Goal: Task Accomplishment & Management: Manage account settings

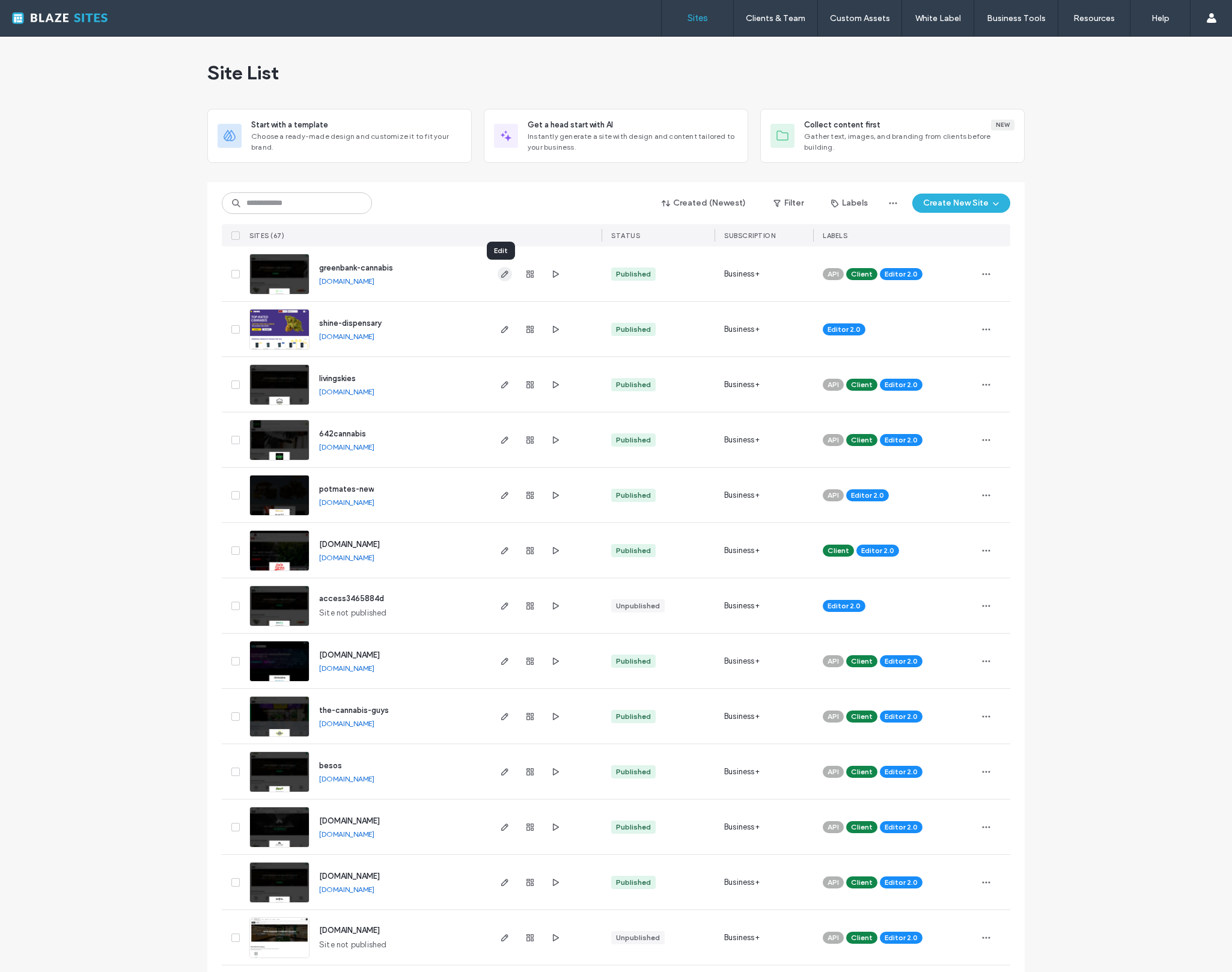
click at [504, 278] on icon "button" at bounding box center [505, 274] width 9 height 9
click at [498, 272] on span "button" at bounding box center [505, 274] width 14 height 14
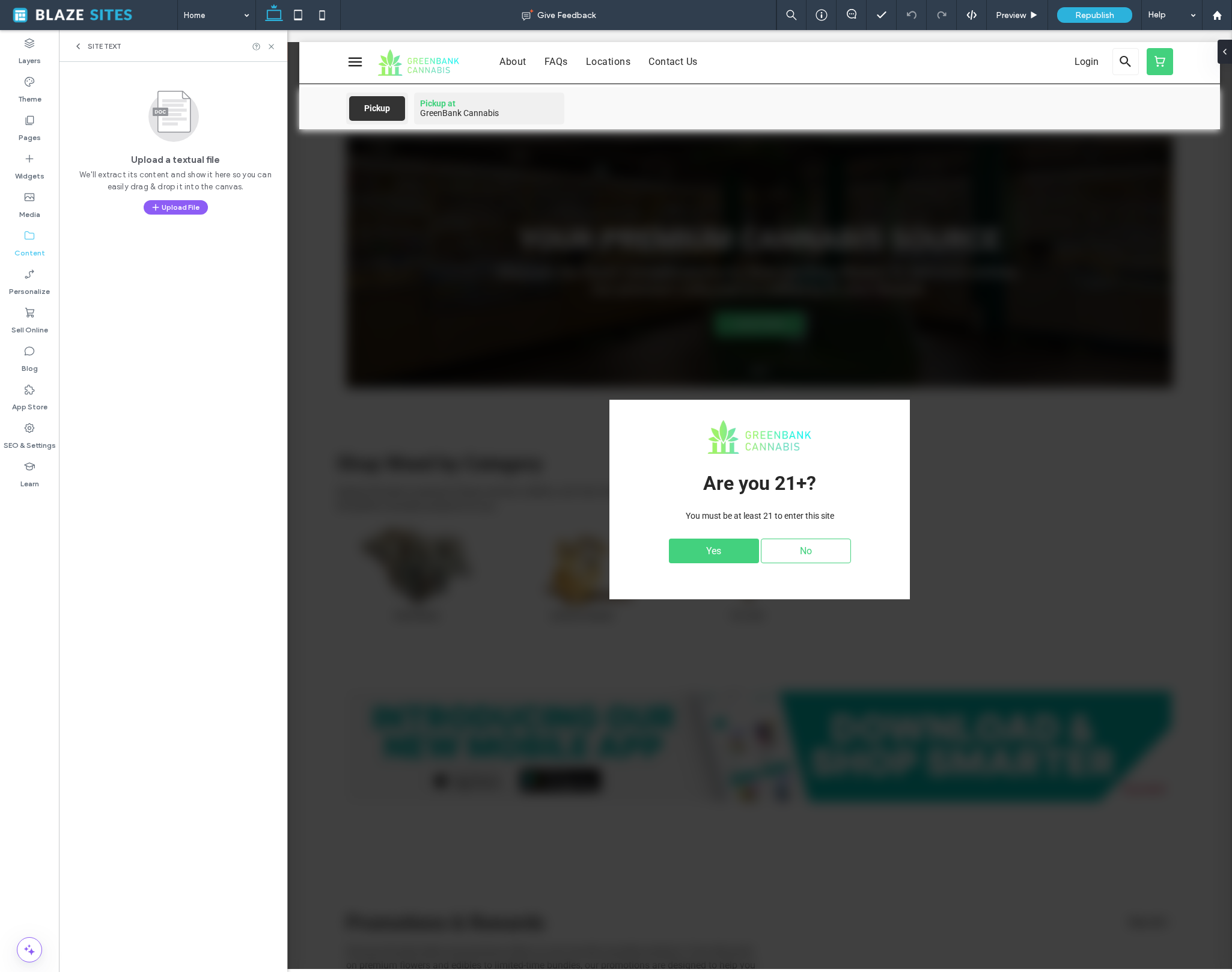
click at [78, 37] on div "Site Text" at bounding box center [173, 46] width 228 height 32
click at [77, 43] on icon at bounding box center [78, 46] width 9 height 9
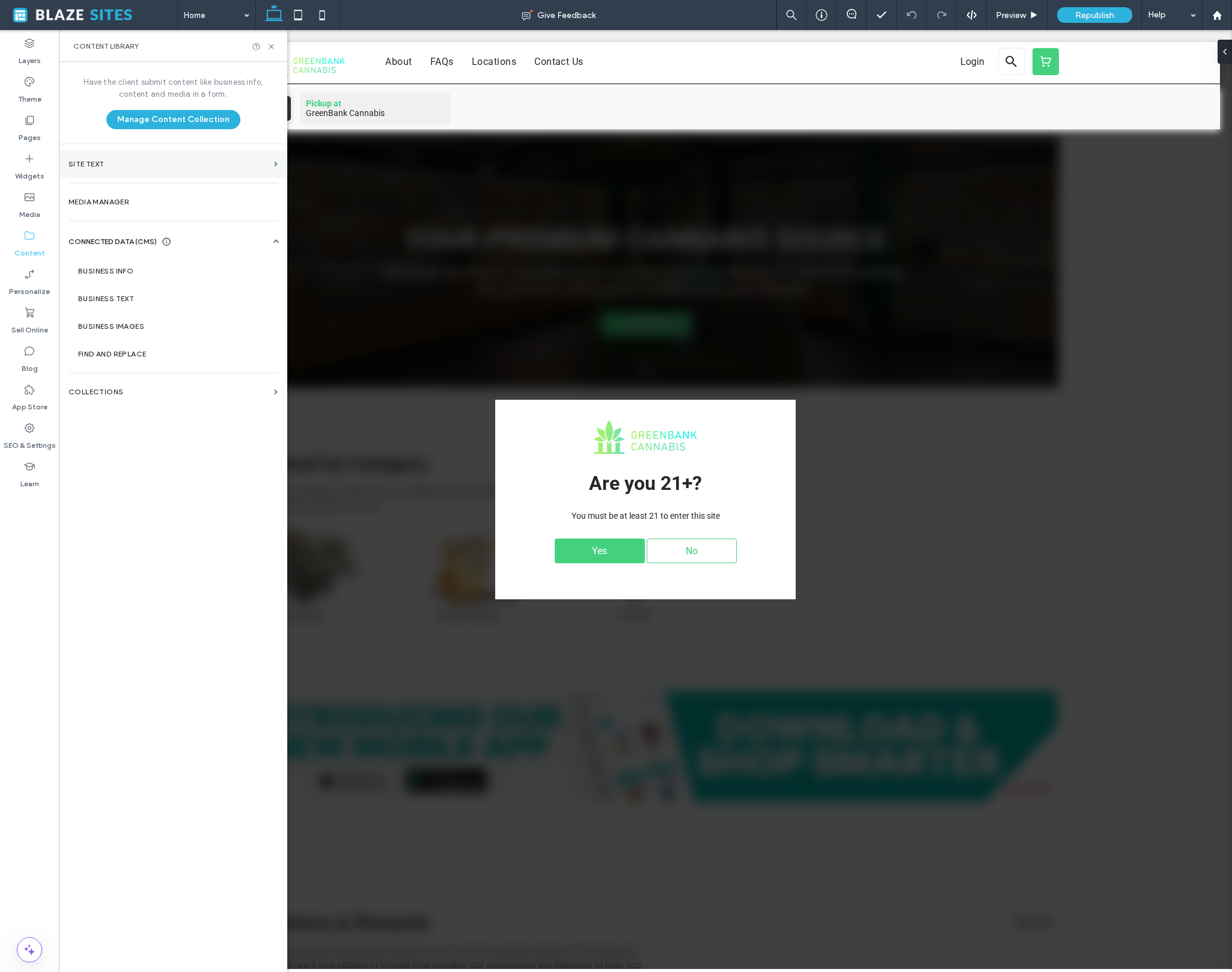
click at [115, 168] on section "Site Text" at bounding box center [173, 164] width 228 height 27
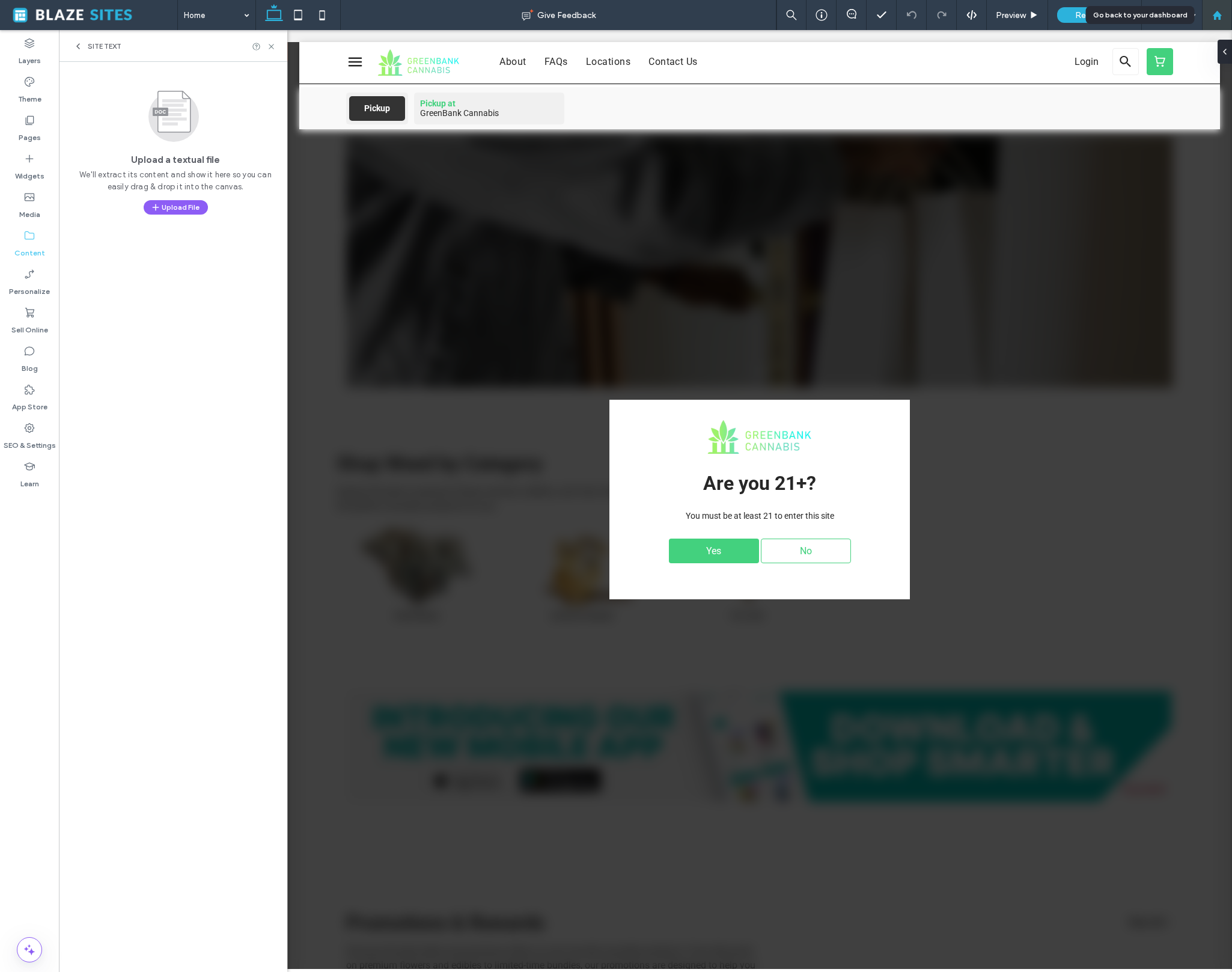
click at [1217, 7] on div at bounding box center [1217, 15] width 30 height 30
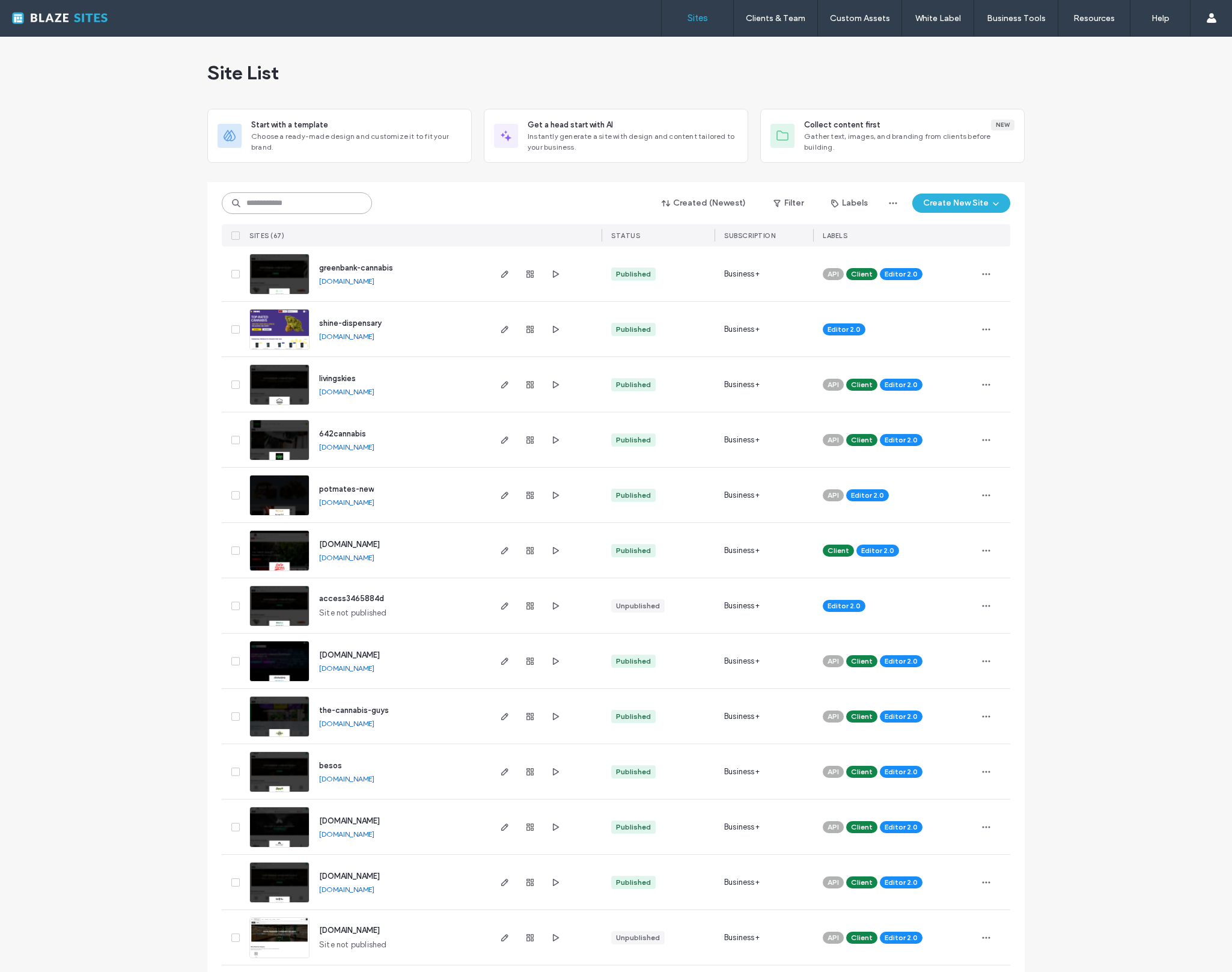
click at [264, 205] on input at bounding box center [297, 203] width 150 height 22
type input "******"
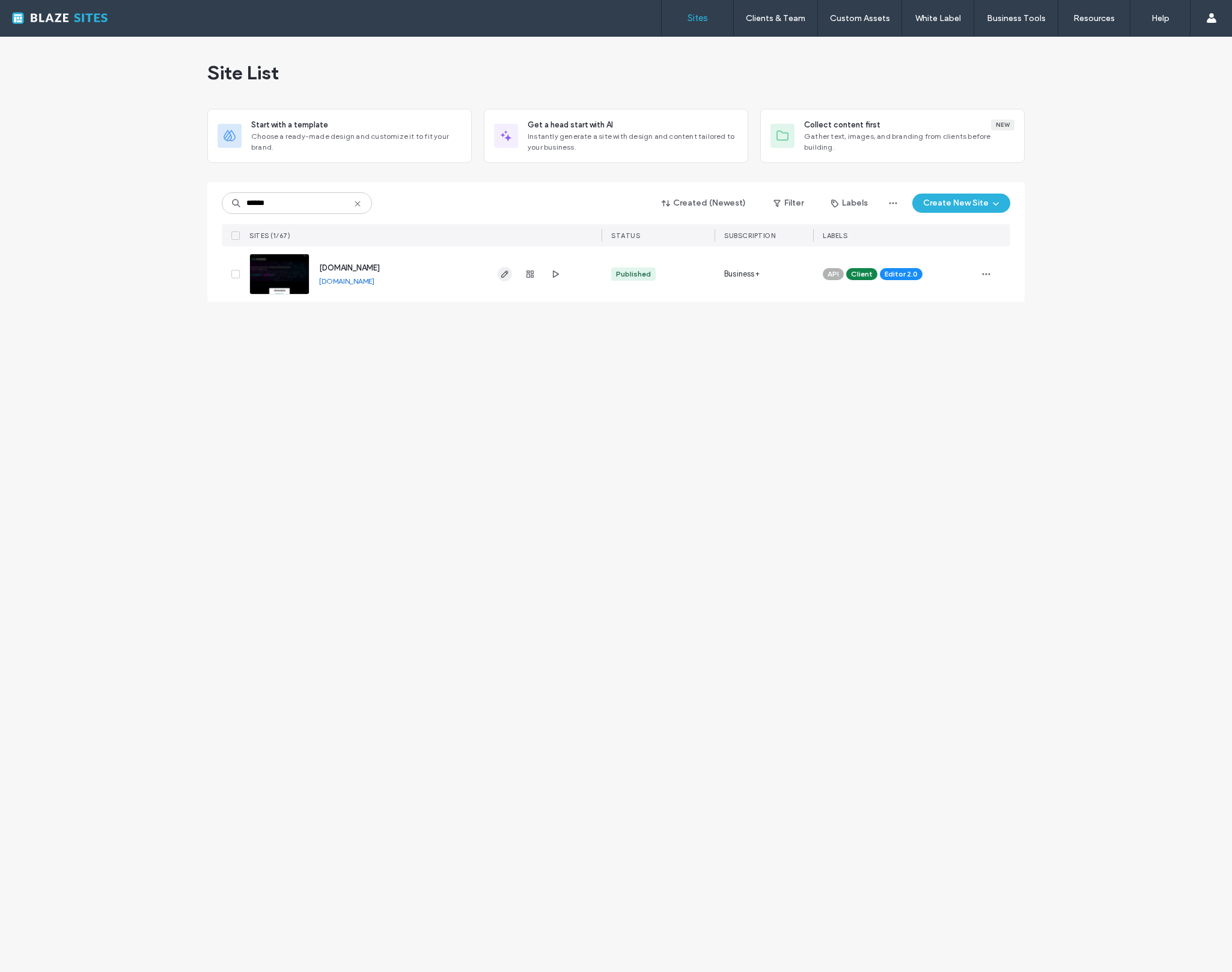
click at [499, 276] on span "button" at bounding box center [505, 274] width 14 height 14
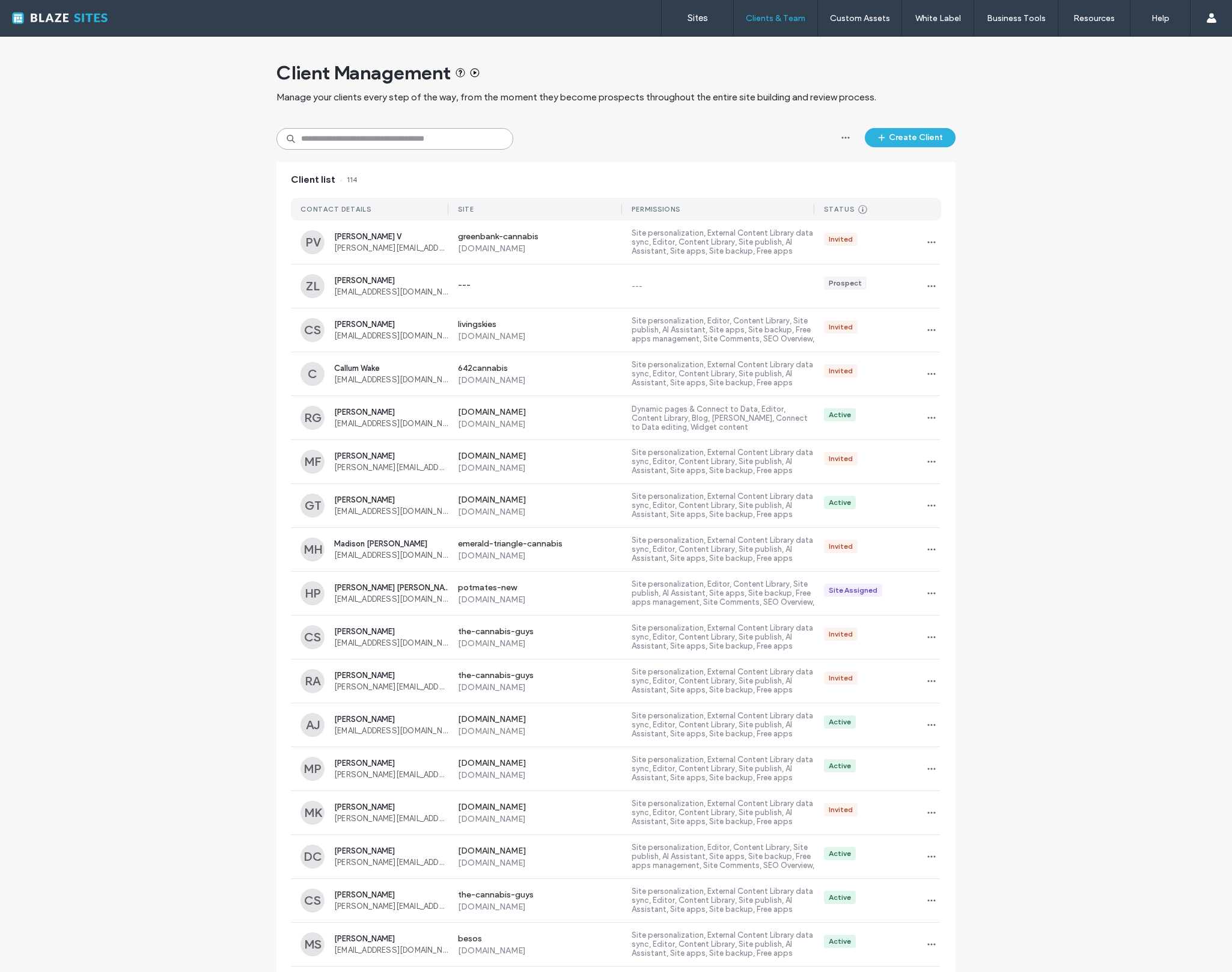
click at [394, 142] on input at bounding box center [395, 139] width 237 height 22
type input "******"
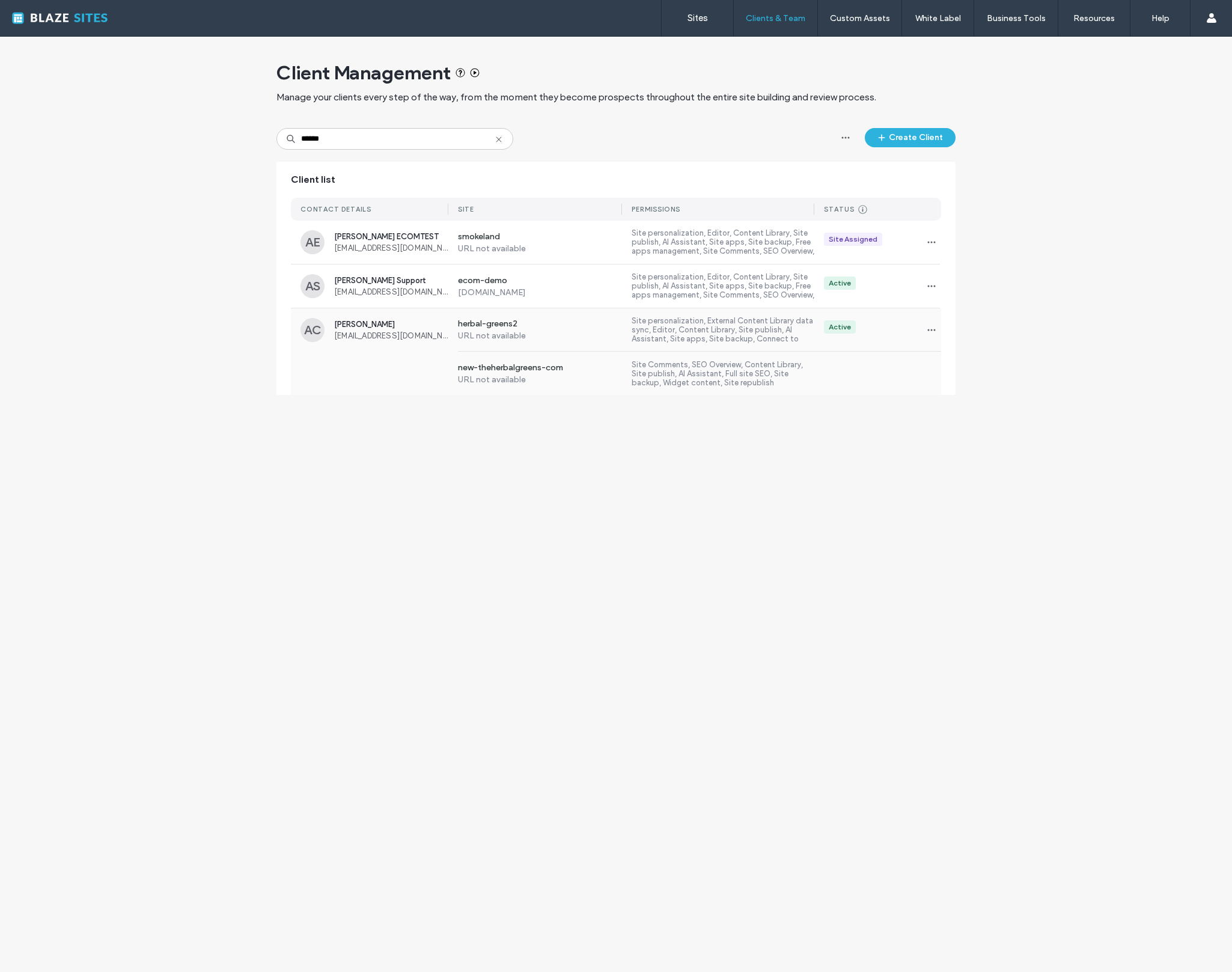
click at [420, 339] on span "[EMAIL_ADDRESS][DOMAIN_NAME]" at bounding box center [391, 336] width 114 height 9
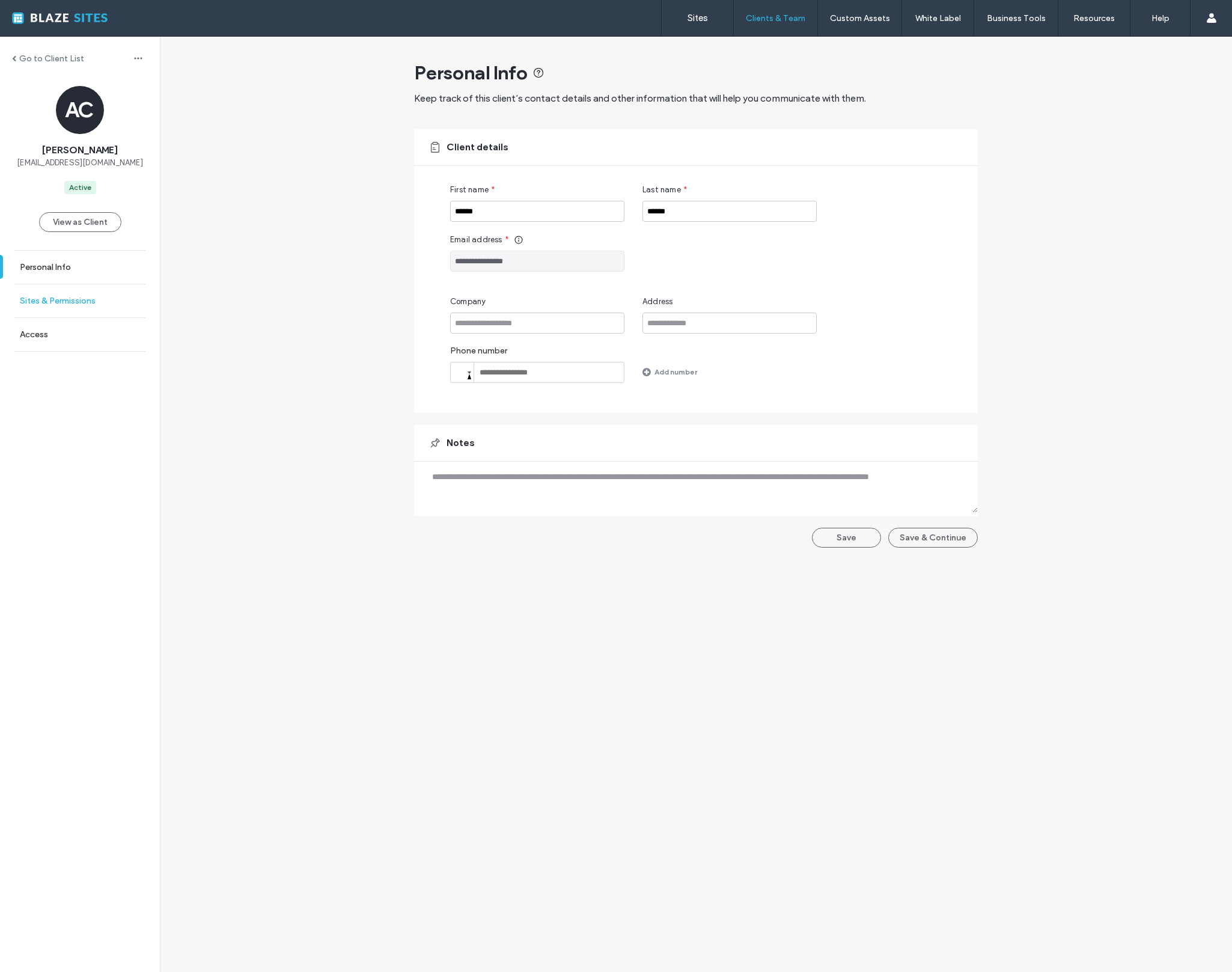
click at [85, 301] on label "Sites & Permissions" at bounding box center [57, 301] width 75 height 10
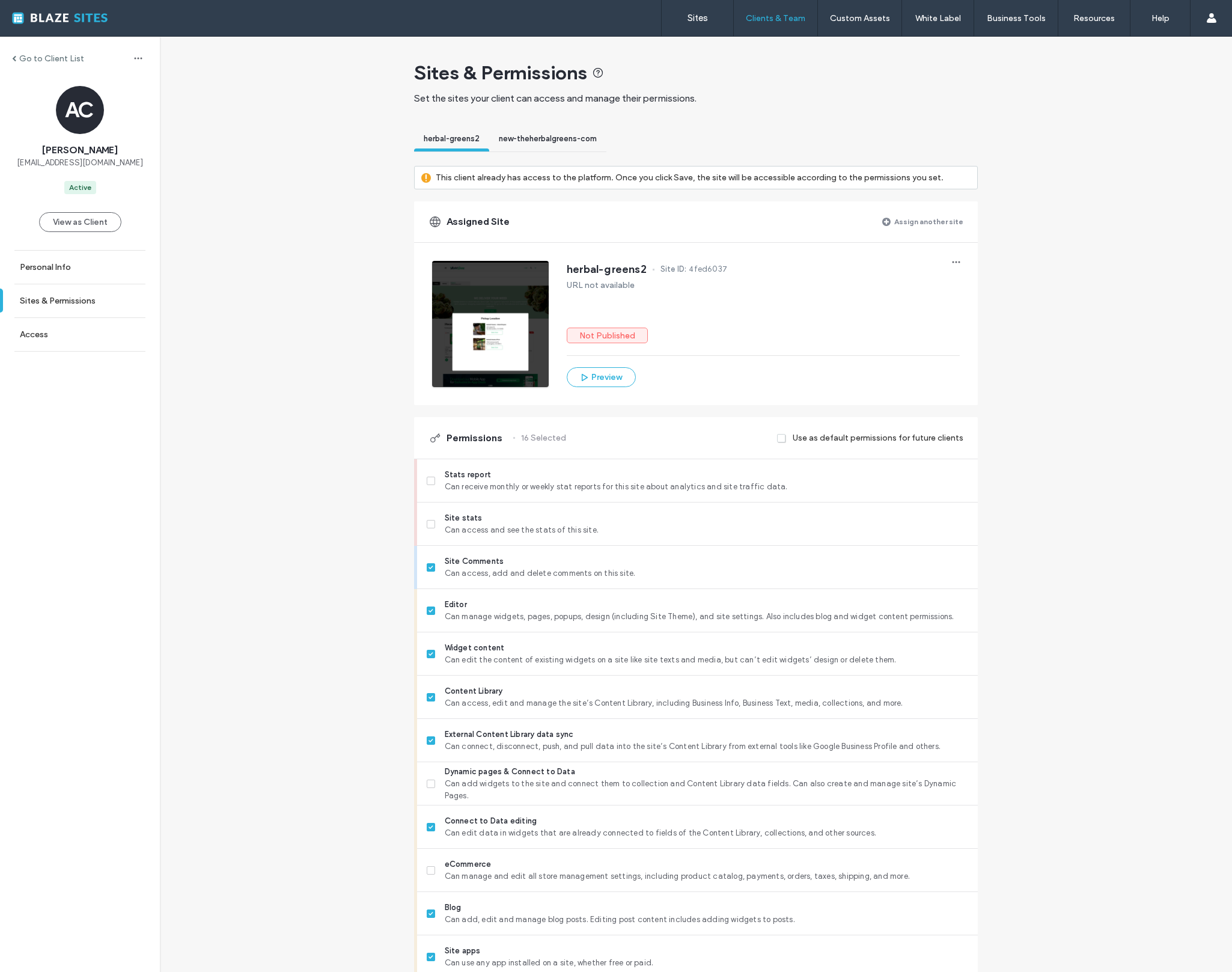
click at [941, 223] on label "Assign another site" at bounding box center [929, 221] width 69 height 21
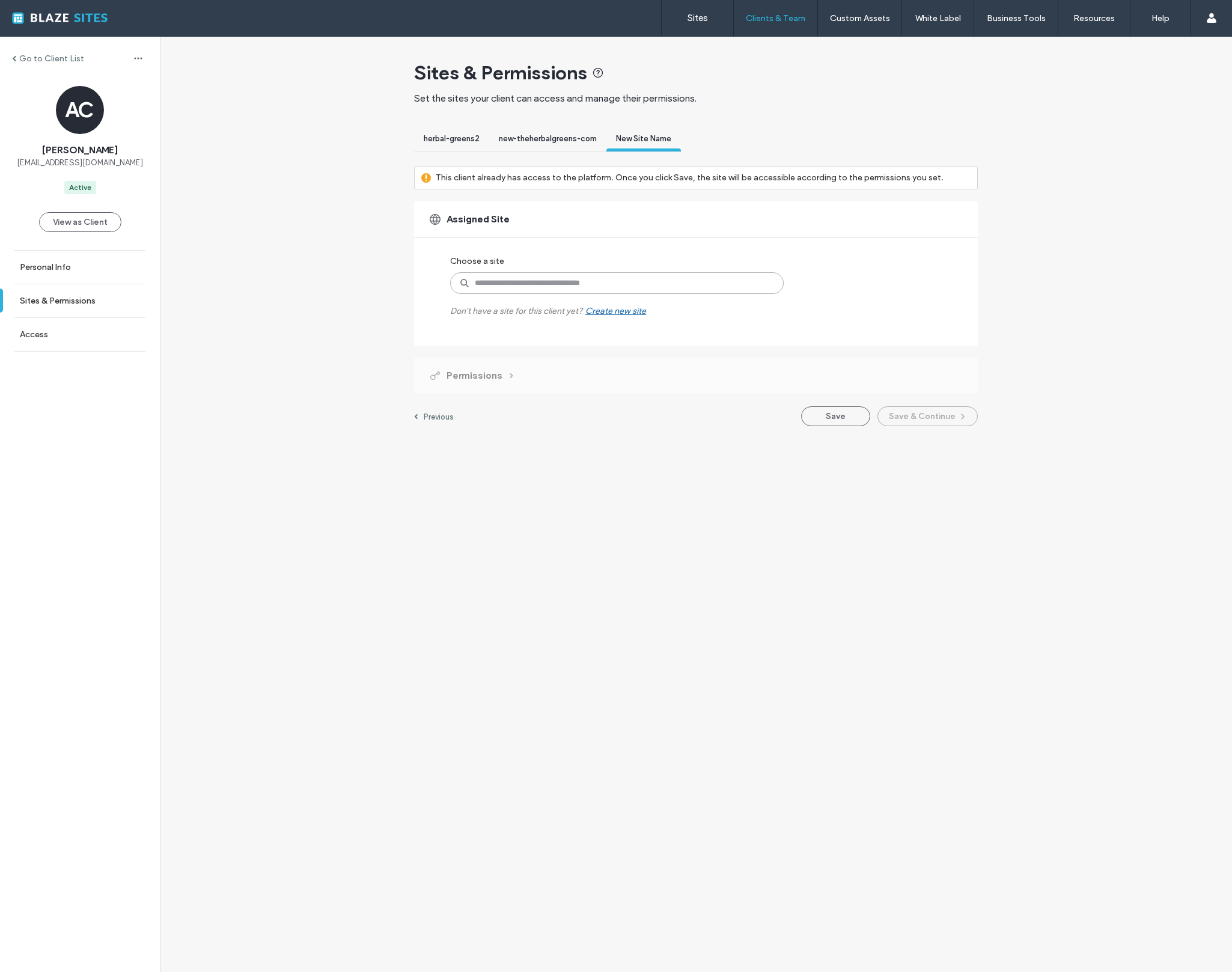
click at [745, 290] on input at bounding box center [617, 283] width 334 height 22
type input "******"
click at [551, 324] on label "[DOMAIN_NAME]" at bounding box center [641, 323] width 267 height 9
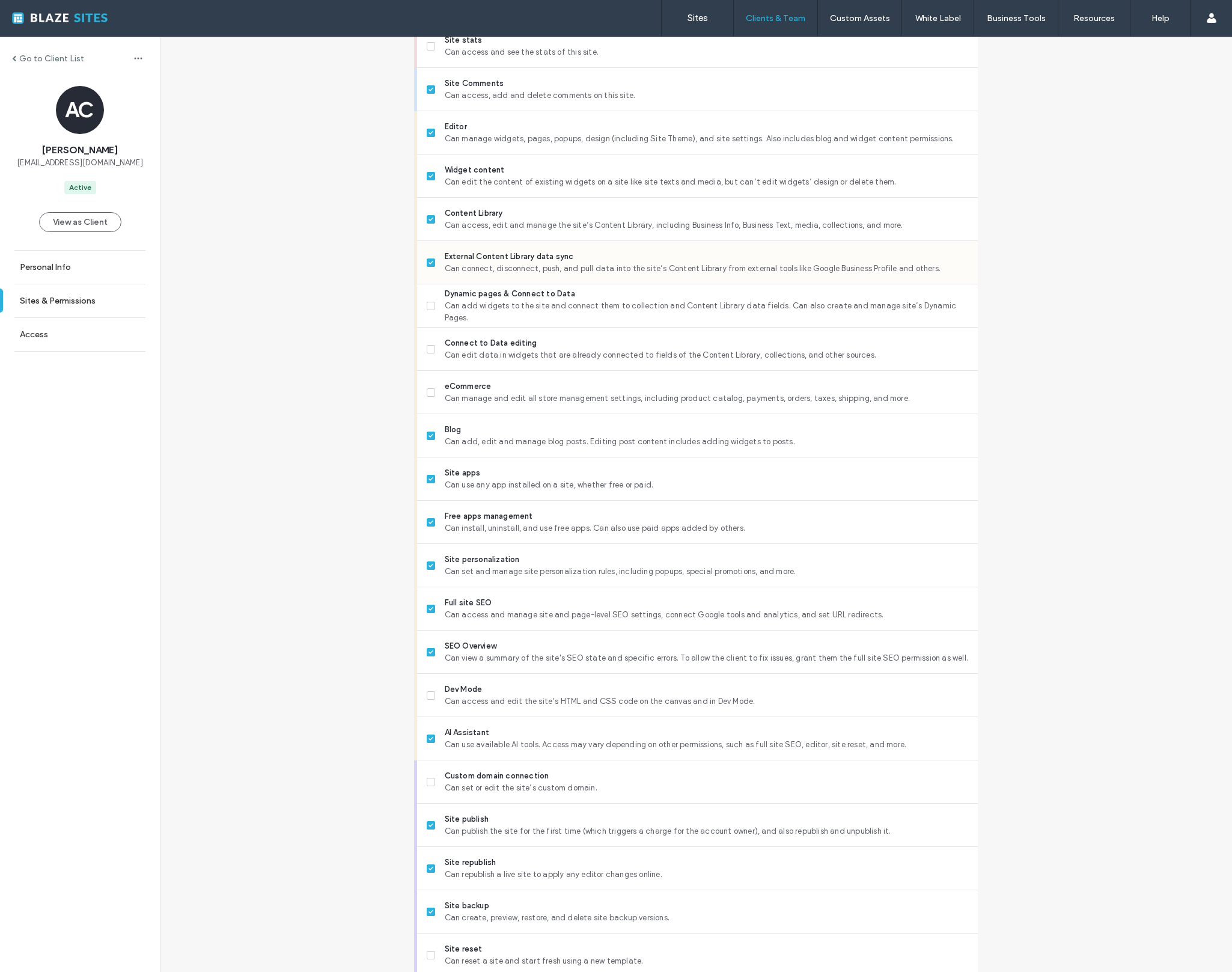
scroll to position [528, 0]
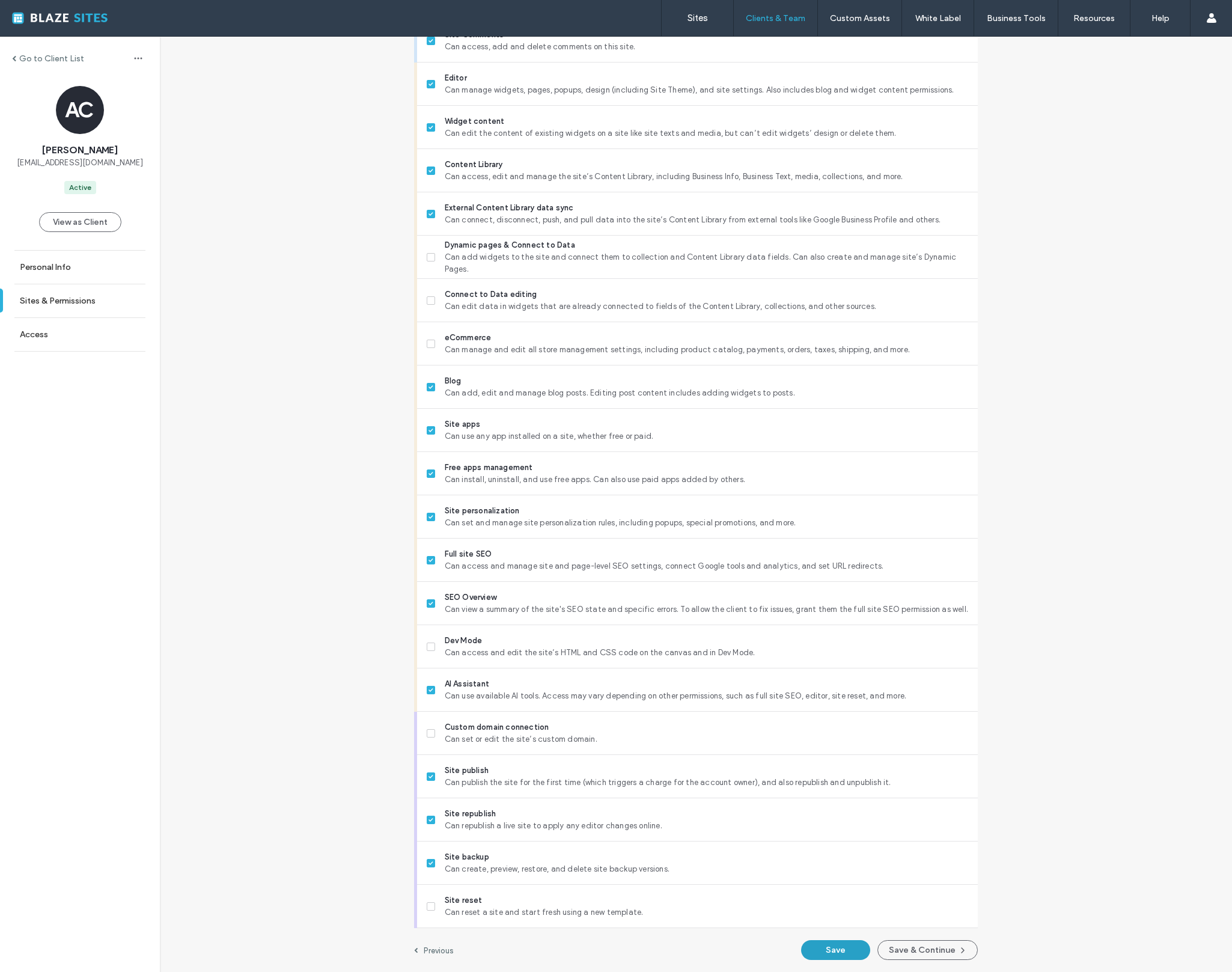
click at [820, 953] on button "Save" at bounding box center [835, 950] width 69 height 20
click at [943, 954] on button "Save & Continue" at bounding box center [928, 950] width 100 height 20
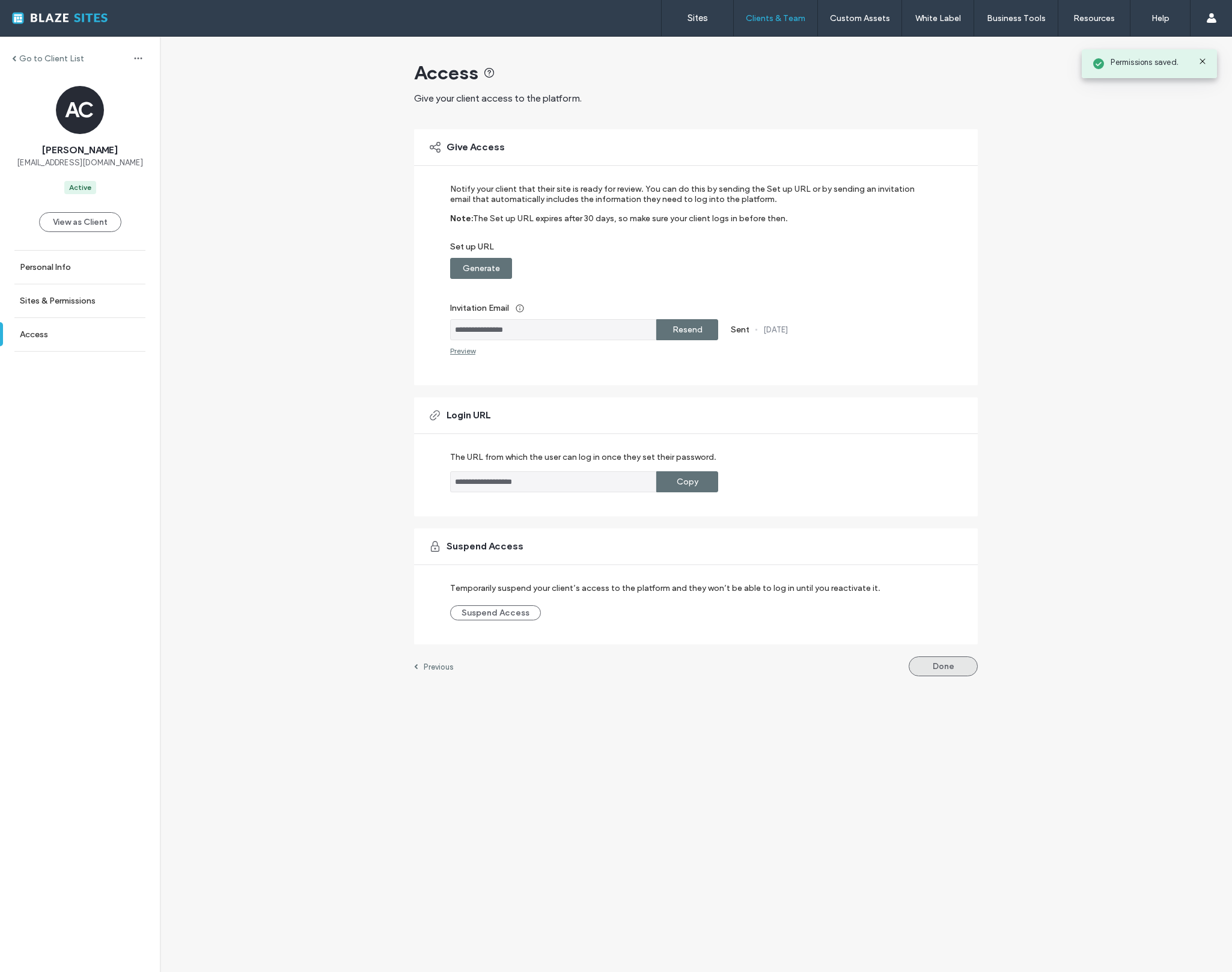
click at [949, 669] on button "Done" at bounding box center [943, 666] width 69 height 20
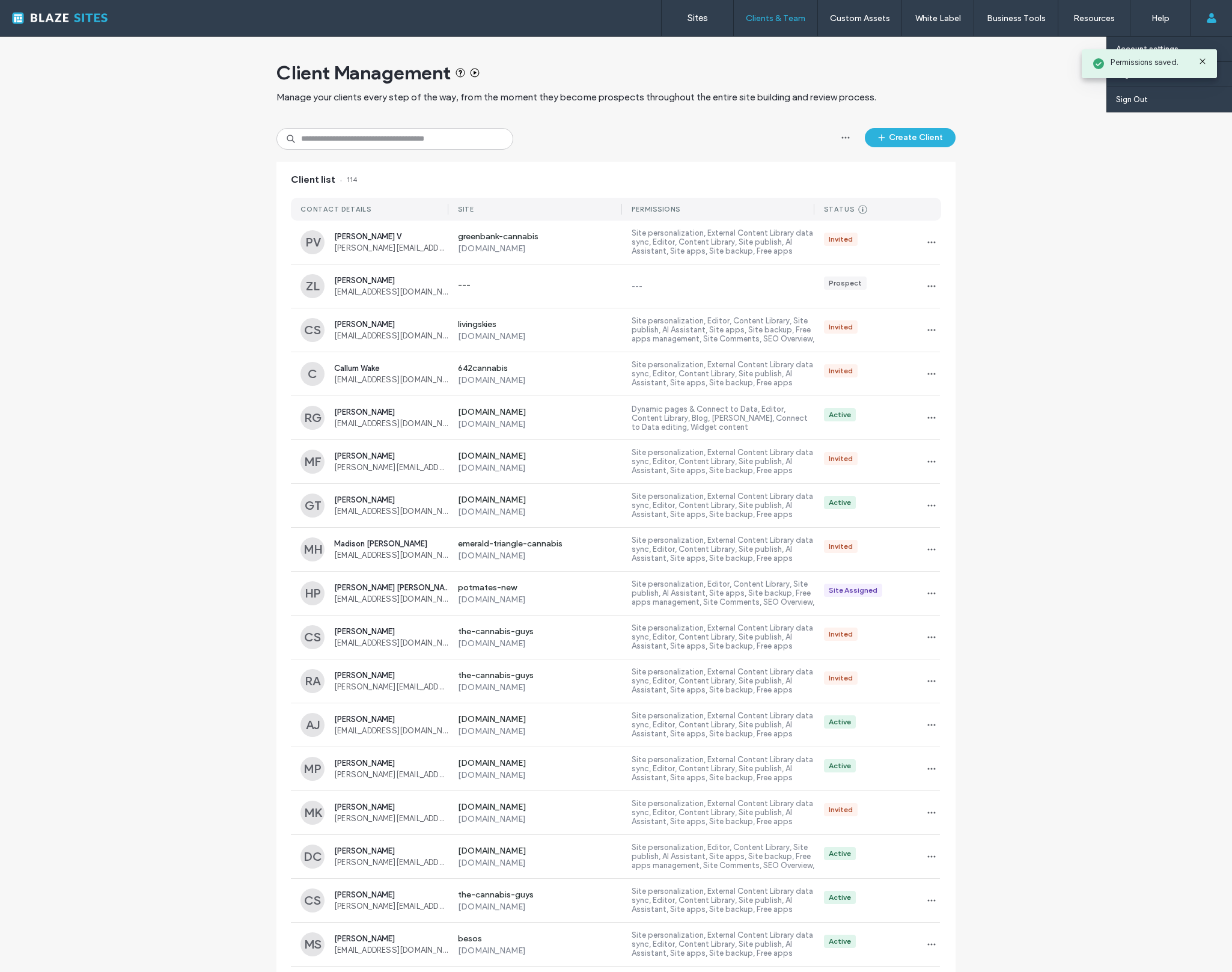
click at [1217, 22] on div "Account settings English Español ([GEOGRAPHIC_DATA]) Português Français Deutsch…" at bounding box center [1211, 18] width 42 height 36
click at [1152, 99] on link "Sign Out" at bounding box center [1174, 100] width 116 height 25
